Goal: Task Accomplishment & Management: Manage account settings

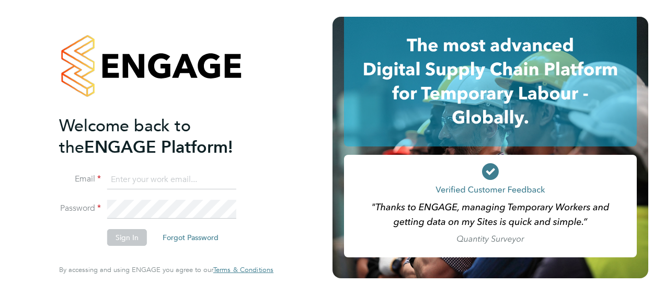
click at [208, 185] on input at bounding box center [171, 179] width 129 height 19
type input "[PERSON_NAME][EMAIL_ADDRESS][PERSON_NAME][DOMAIN_NAME]"
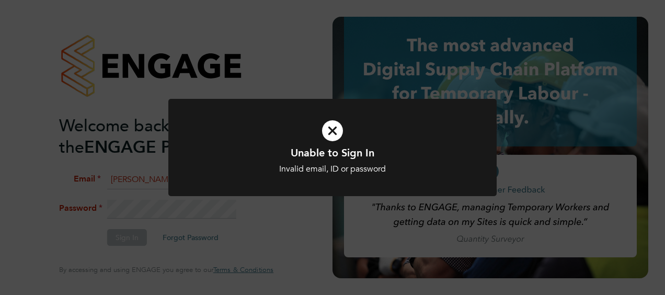
click at [333, 133] on icon at bounding box center [333, 130] width 272 height 41
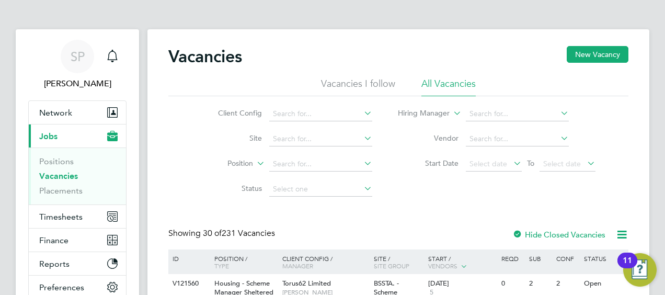
click at [362, 112] on icon at bounding box center [362, 113] width 0 height 15
click at [344, 153] on li "Cou ntryside Properties UK Ltd" at bounding box center [392, 156] width 246 height 14
type input "Countryside Properties UK Ltd"
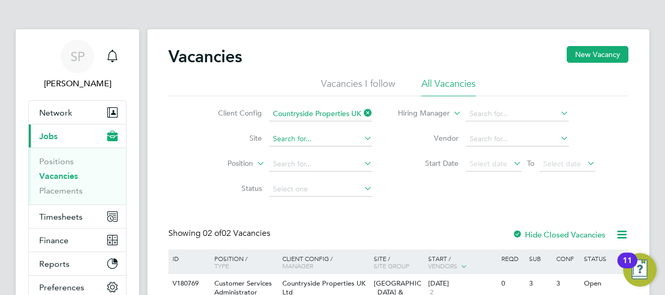
scroll to position [52, 0]
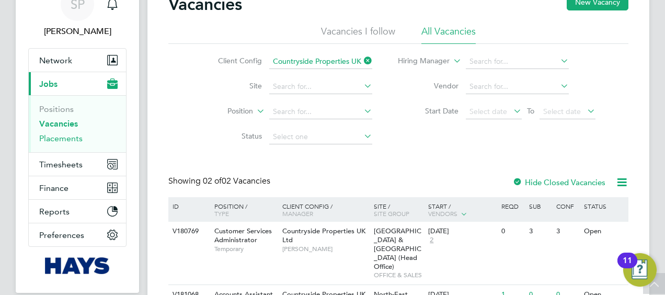
click at [57, 138] on link "Placements" at bounding box center [60, 138] width 43 height 10
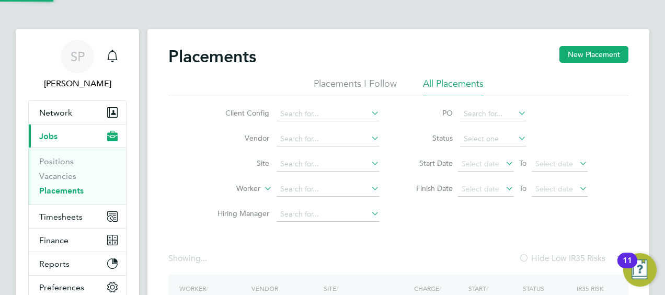
click at [516, 135] on icon at bounding box center [516, 138] width 0 height 15
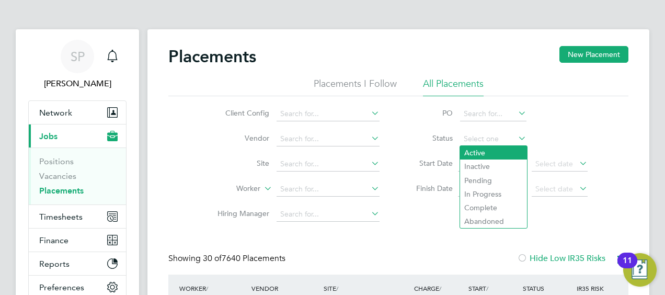
click at [494, 148] on li "Active" at bounding box center [493, 153] width 67 height 14
type input "Active"
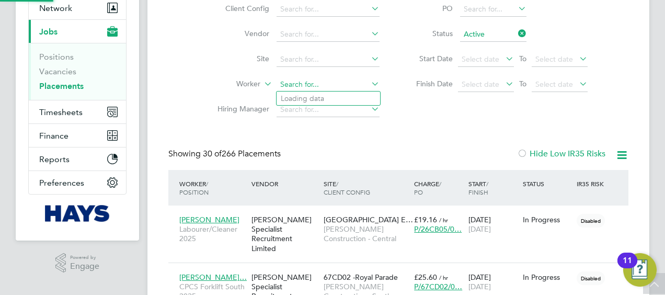
click at [316, 84] on input at bounding box center [327, 84] width 103 height 15
drag, startPoint x: 316, startPoint y: 84, endPoint x: 258, endPoint y: 85, distance: 58.0
click at [258, 85] on li "Worker montg" at bounding box center [294, 84] width 197 height 25
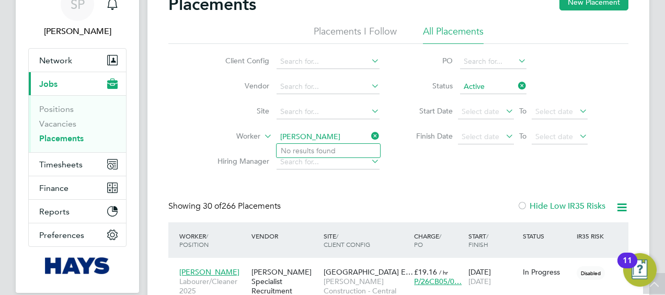
type input "angela"
click at [516, 83] on icon at bounding box center [516, 85] width 0 height 15
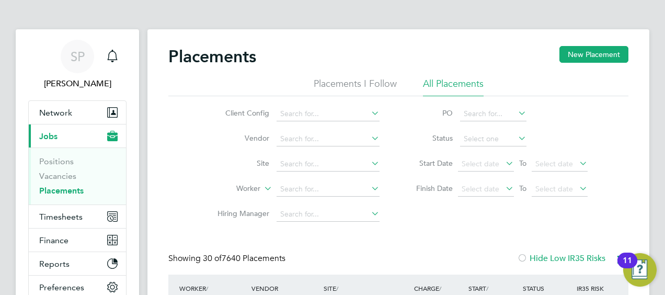
click at [369, 112] on icon at bounding box center [369, 113] width 0 height 15
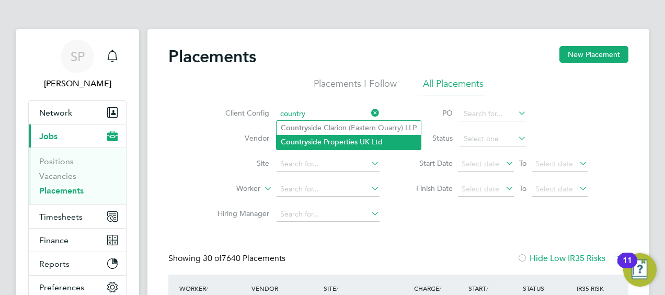
click at [325, 144] on li "Country side Properties UK Ltd" at bounding box center [348, 142] width 144 height 14
type input "Countryside Properties UK Ltd"
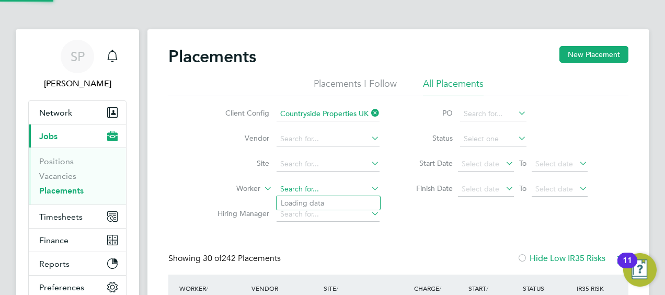
click at [303, 190] on input at bounding box center [327, 189] width 103 height 15
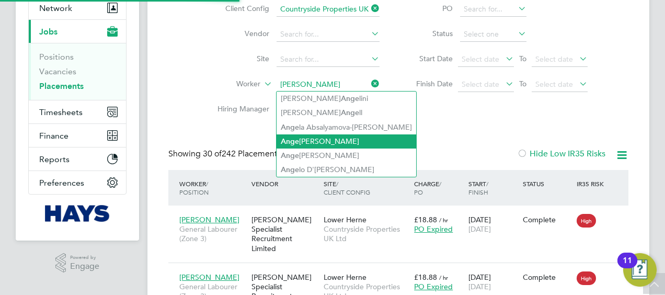
click at [337, 138] on li "Ange la Montgomery" at bounding box center [346, 141] width 140 height 14
type input "Angela Montgomery"
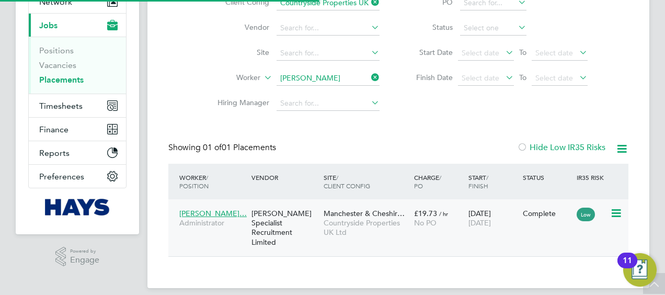
click at [346, 216] on span "Manchester & Cheshir…" at bounding box center [363, 213] width 81 height 9
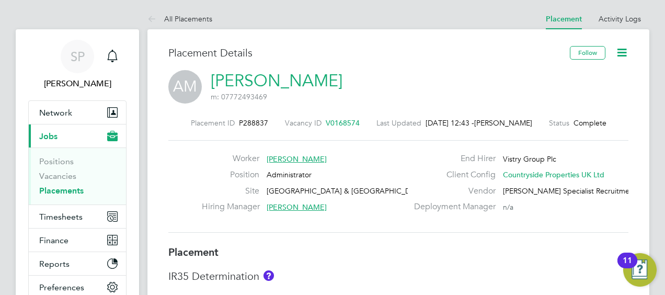
scroll to position [310, 0]
